Goal: Task Accomplishment & Management: Manage account settings

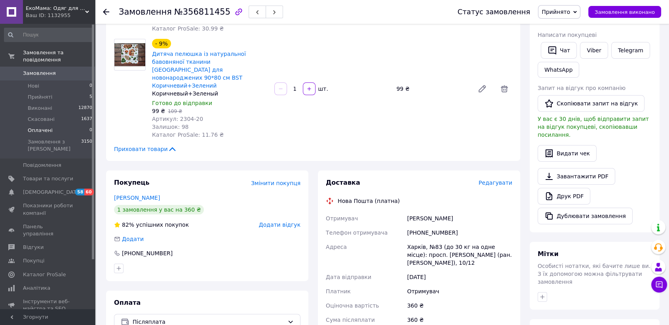
scroll to position [151, 0]
click at [36, 95] on li "Прийняті 5" at bounding box center [48, 96] width 97 height 11
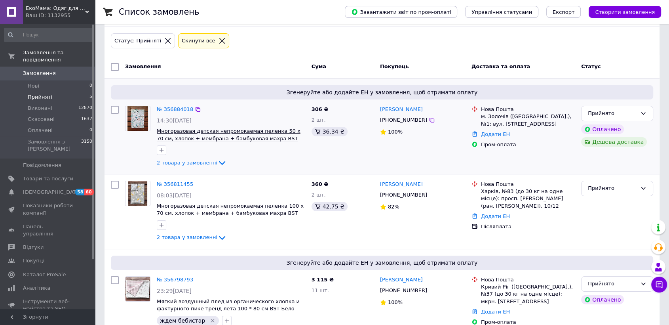
scroll to position [88, 0]
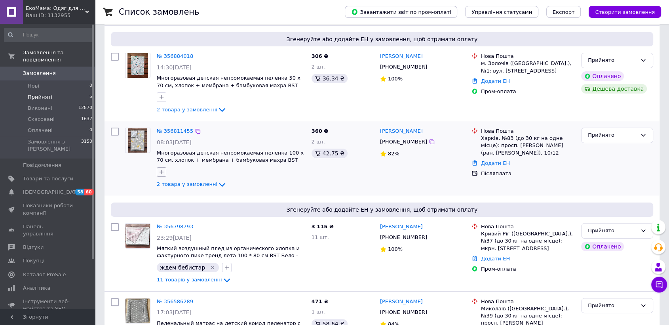
click at [160, 172] on icon "button" at bounding box center [162, 172] width 4 height 4
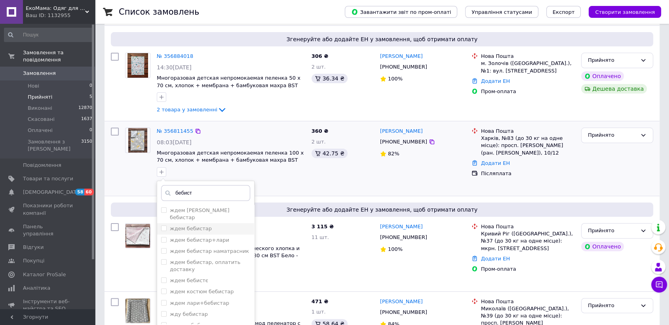
type input "бебист"
click at [202, 225] on label "ждем бебистар" at bounding box center [191, 228] width 42 height 6
checkbox input "true"
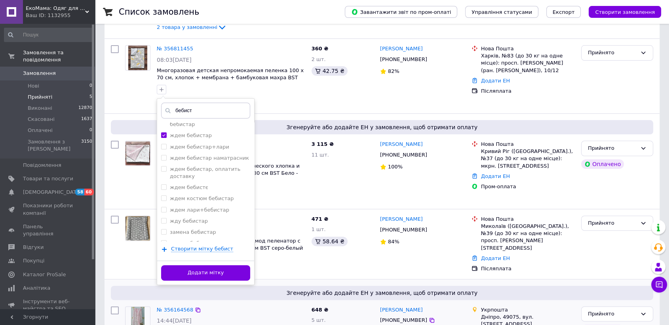
scroll to position [176, 0]
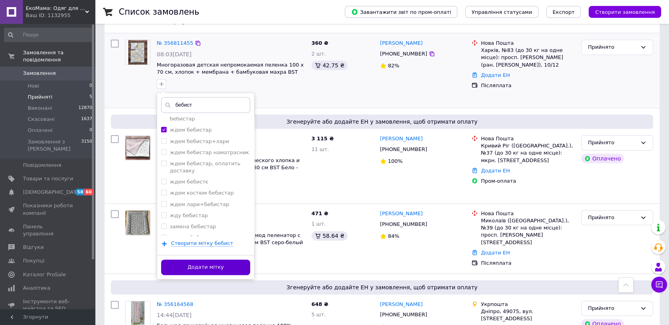
click at [217, 267] on button "Додати мітку" at bounding box center [205, 266] width 89 height 15
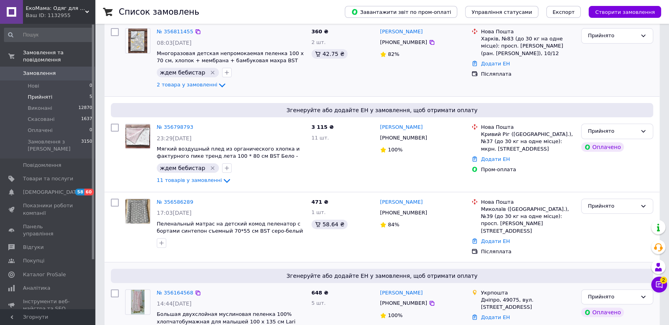
scroll to position [221, 0]
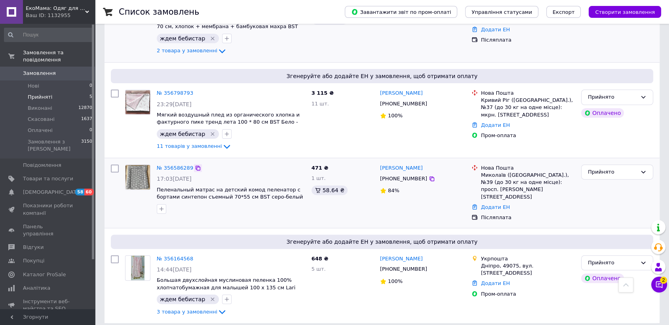
click at [195, 167] on icon at bounding box center [198, 168] width 6 height 6
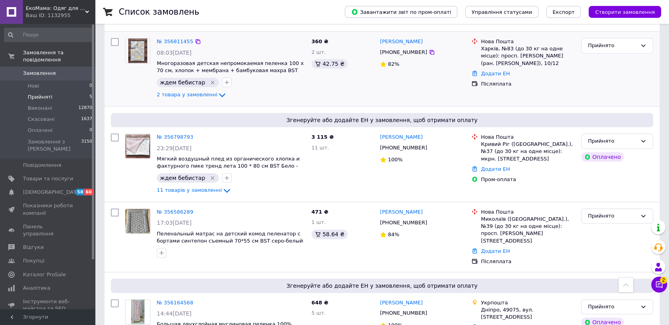
click at [51, 7] on span "ЕкоМама: Одяг для вагітних, білизна для годування, сумка у пологовий, одяг для …" at bounding box center [55, 8] width 59 height 7
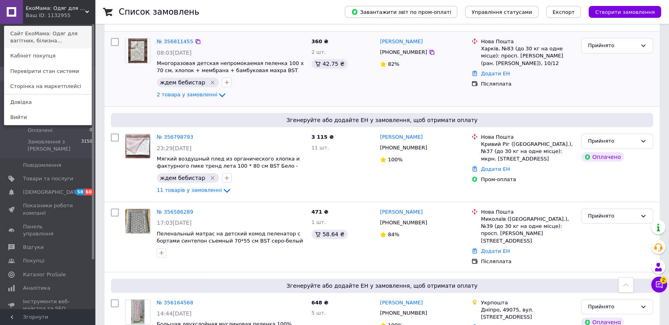
click at [41, 32] on link "Сайт ЕкоМама: Одяг для вагітних, білизна..." at bounding box center [47, 37] width 87 height 22
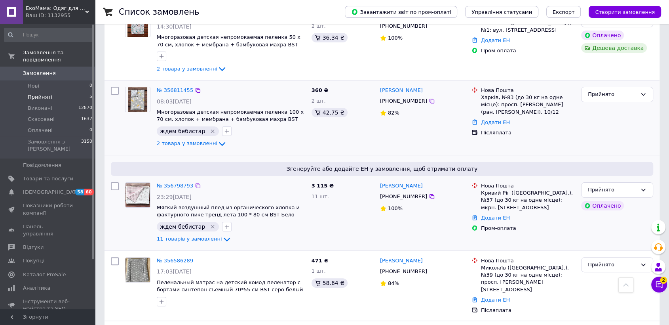
scroll to position [45, 0]
